Goal: Task Accomplishment & Management: Complete application form

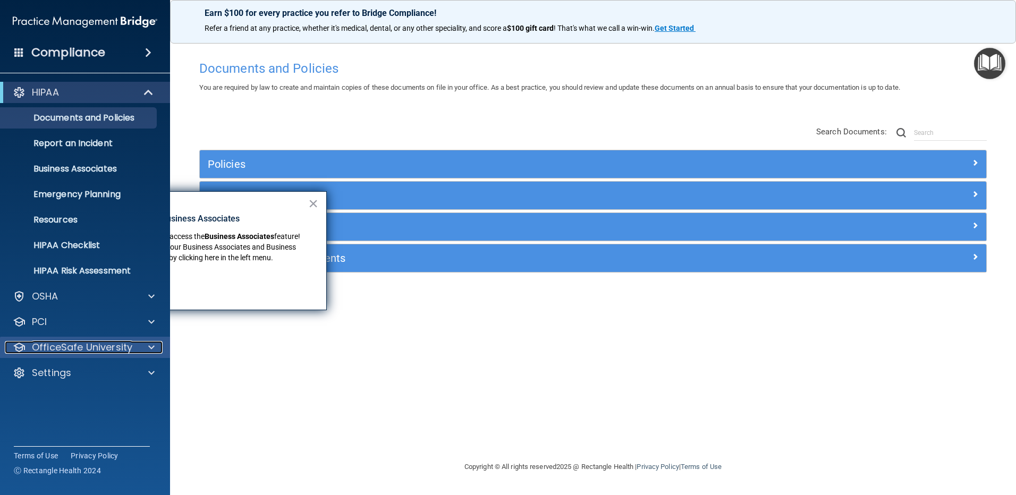
click at [80, 346] on p "OfficeSafe University" at bounding box center [82, 347] width 100 height 13
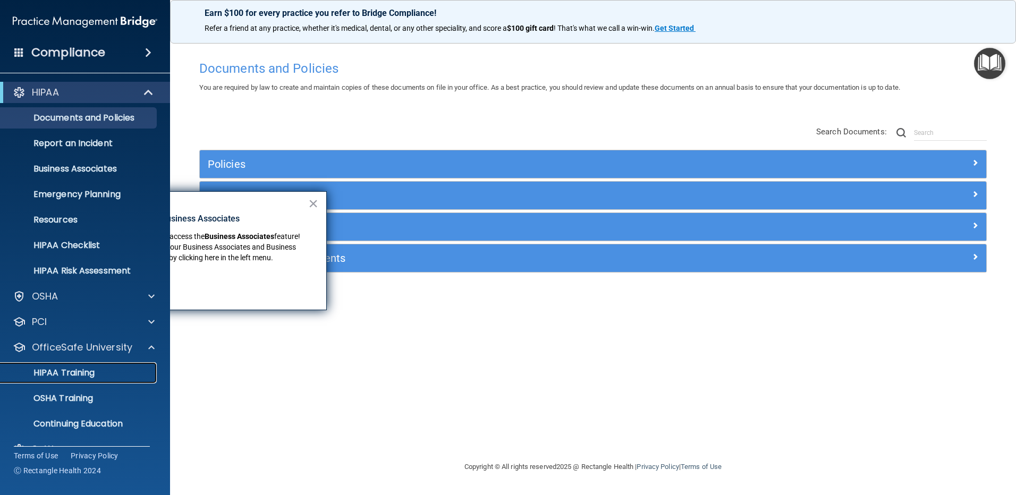
click at [79, 371] on p "HIPAA Training" at bounding box center [51, 373] width 88 height 11
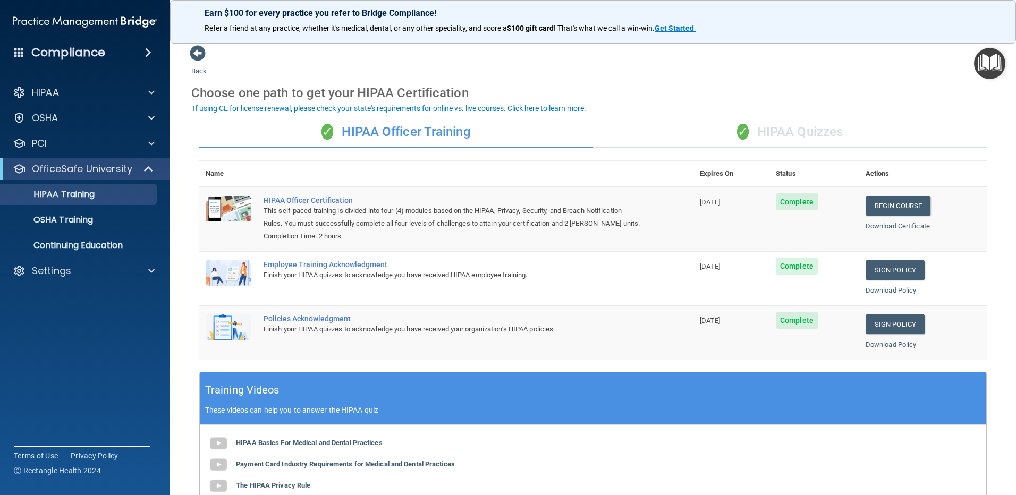
click at [773, 129] on div "✓ HIPAA Quizzes" at bounding box center [790, 132] width 394 height 32
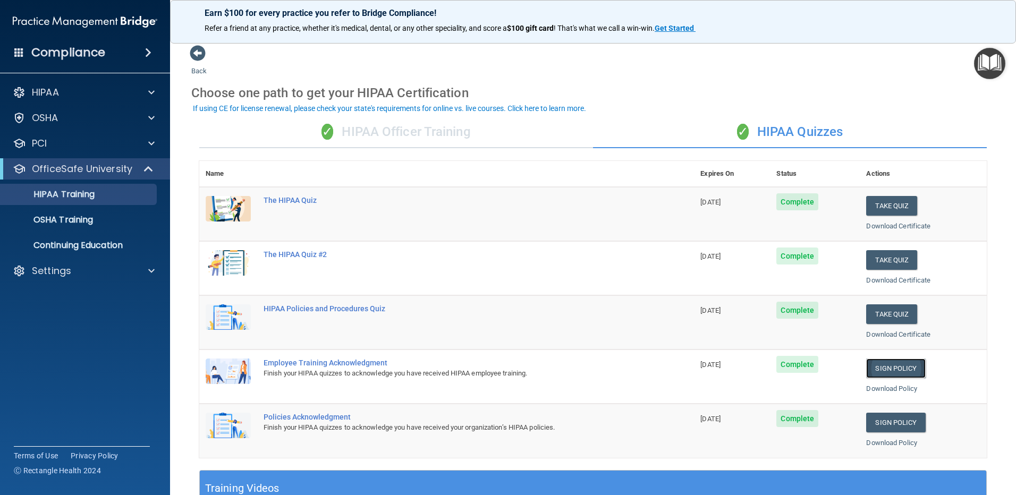
click at [890, 366] on link "Sign Policy" at bounding box center [895, 369] width 59 height 20
click at [891, 424] on link "Sign Policy" at bounding box center [895, 423] width 59 height 20
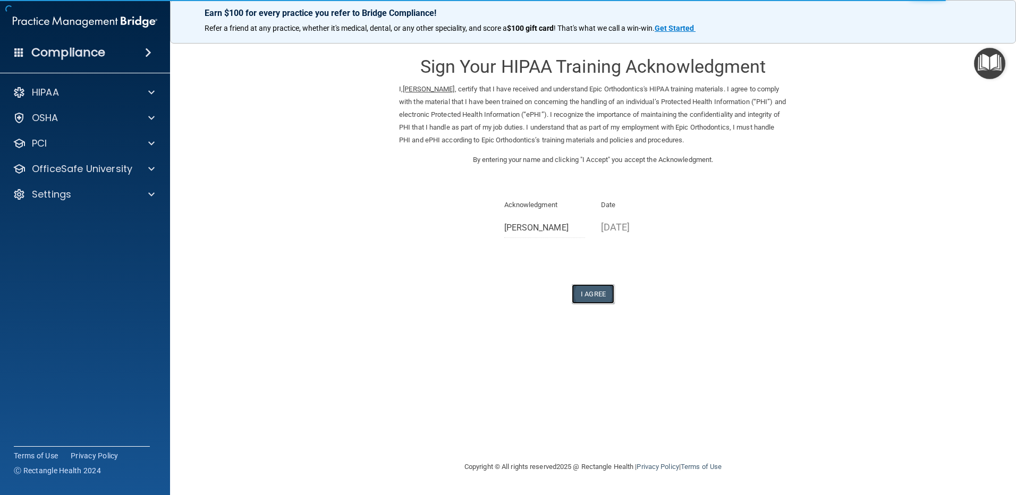
click at [598, 295] on button "I Agree" at bounding box center [593, 294] width 43 height 20
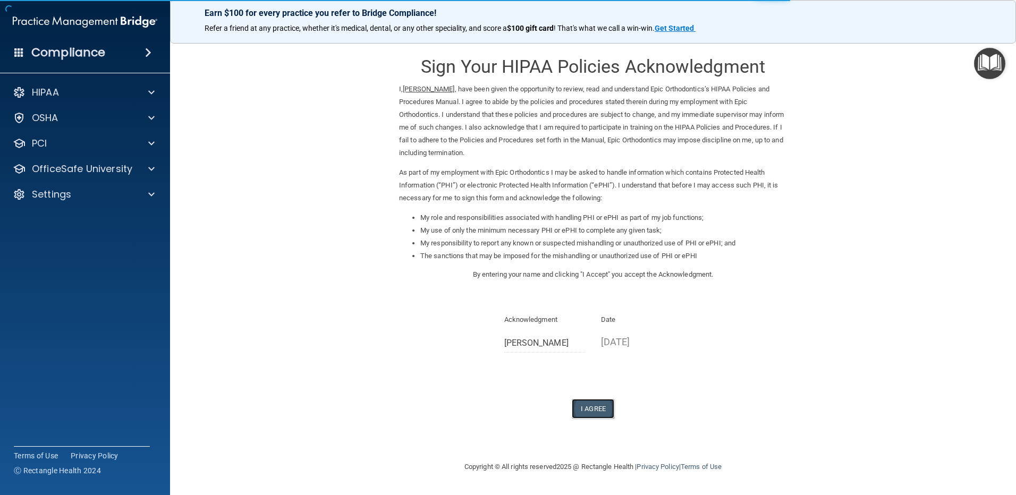
click at [598, 408] on button "I Agree" at bounding box center [593, 409] width 43 height 20
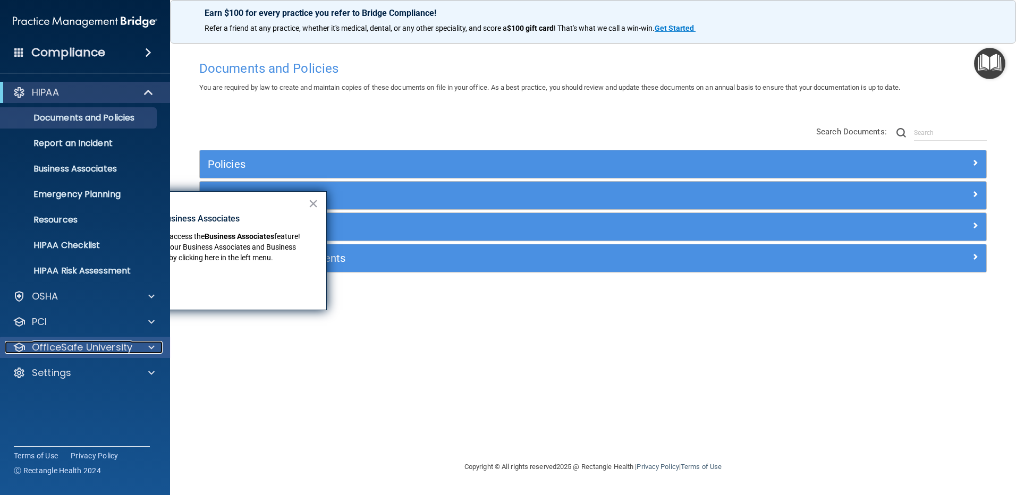
click at [61, 345] on p "OfficeSafe University" at bounding box center [82, 347] width 100 height 13
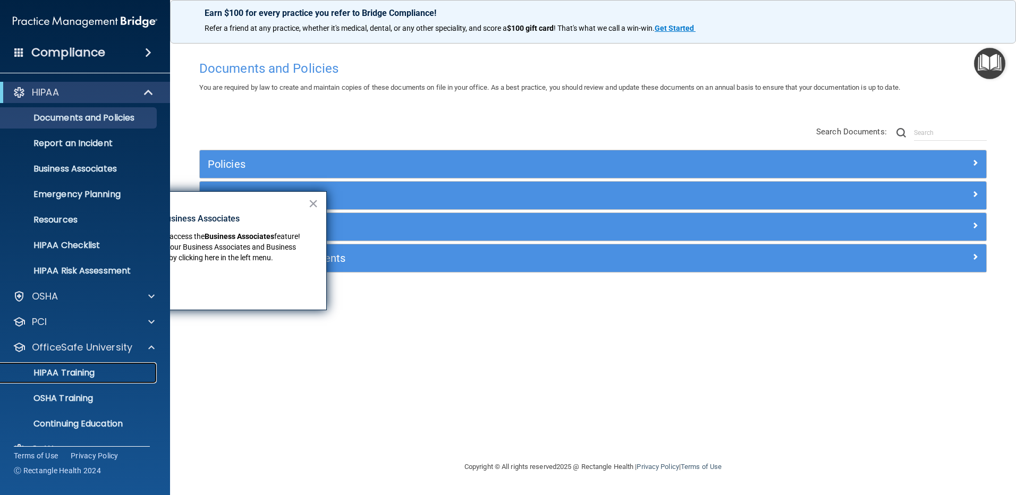
click at [77, 374] on p "HIPAA Training" at bounding box center [51, 373] width 88 height 11
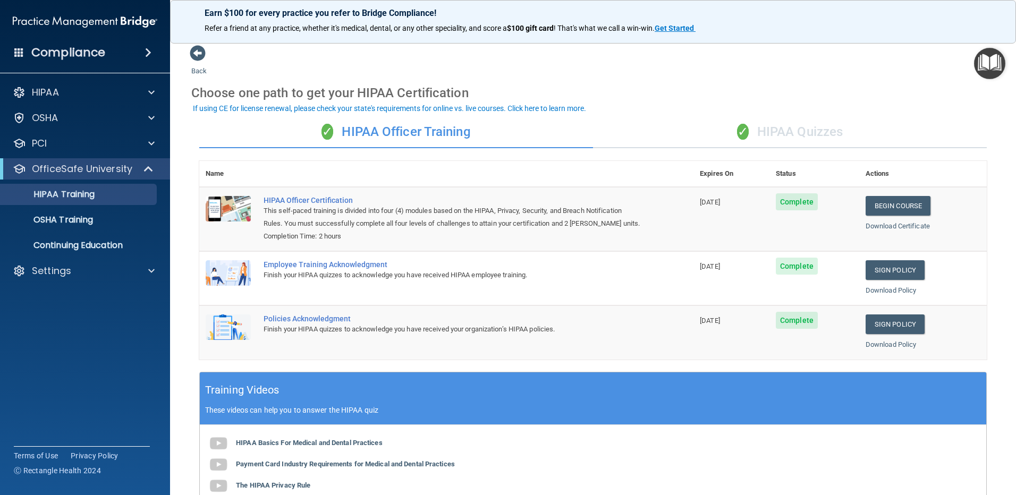
click at [785, 128] on div "✓ HIPAA Quizzes" at bounding box center [790, 132] width 394 height 32
